Goal: Navigation & Orientation: Find specific page/section

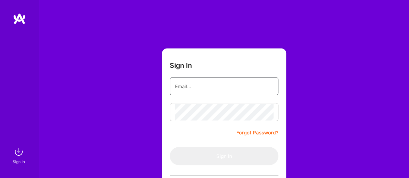
click at [205, 91] on input "email" at bounding box center [224, 86] width 98 height 16
type input "[EMAIL_ADDRESS][DOMAIN_NAME]"
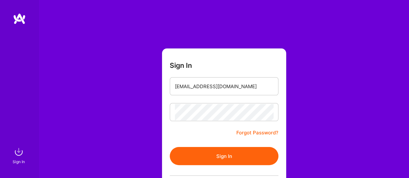
click at [232, 156] on button "Sign In" at bounding box center [224, 156] width 109 height 18
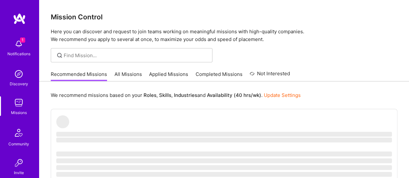
click at [17, 43] on img at bounding box center [18, 43] width 13 height 13
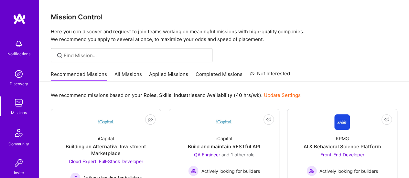
click at [17, 103] on img at bounding box center [18, 102] width 13 height 13
click at [123, 76] on link "All Missions" at bounding box center [127, 76] width 27 height 11
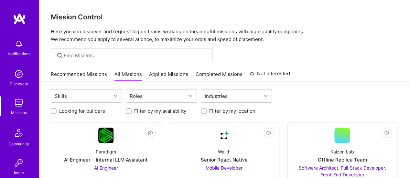
click at [169, 76] on link "Applied Missions" at bounding box center [168, 76] width 39 height 11
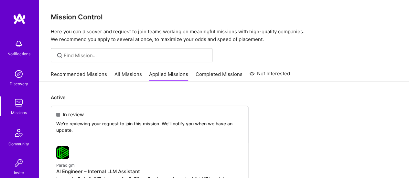
click at [217, 74] on link "Completed Missions" at bounding box center [219, 76] width 47 height 11
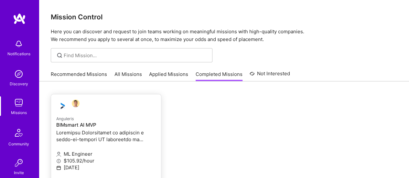
click at [107, 136] on p at bounding box center [106, 136] width 100 height 14
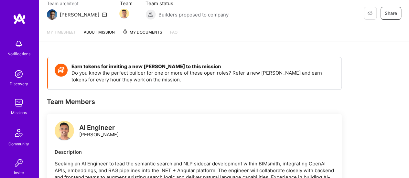
scroll to position [47, 0]
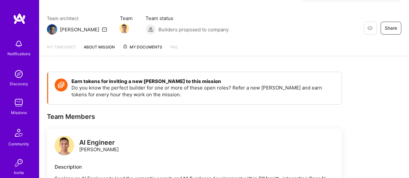
click at [149, 48] on span "My Documents" at bounding box center [143, 47] width 40 height 7
